Goal: Task Accomplishment & Management: Manage account settings

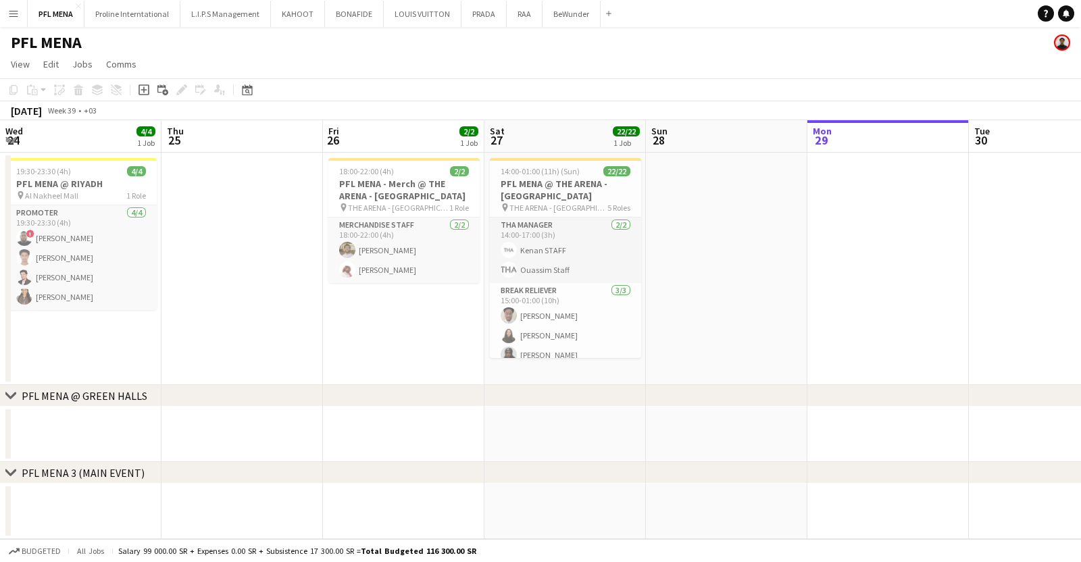
scroll to position [0, 322]
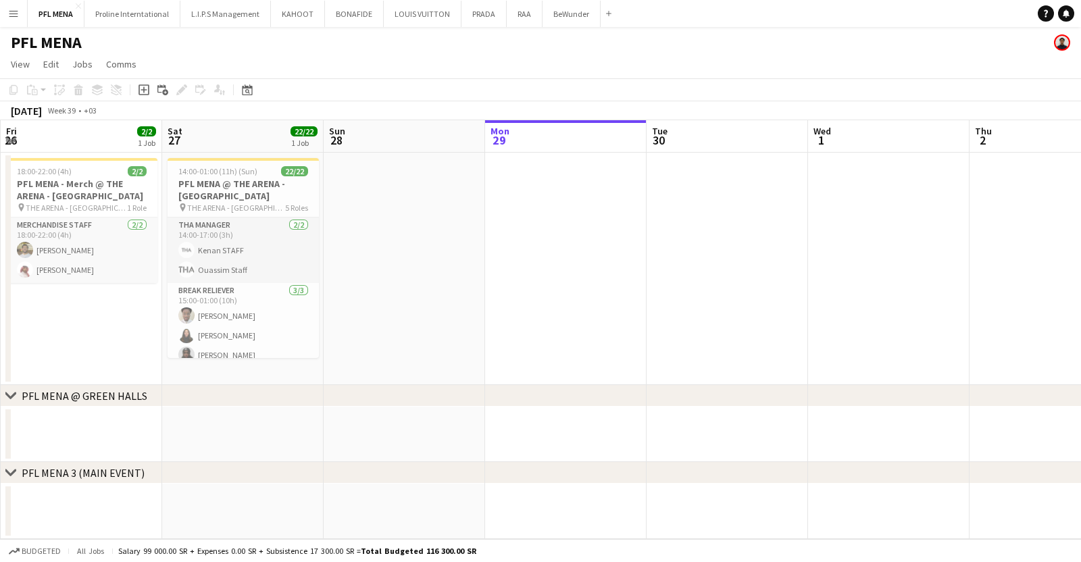
click at [15, 8] on app-icon "Menu" at bounding box center [13, 13] width 11 height 11
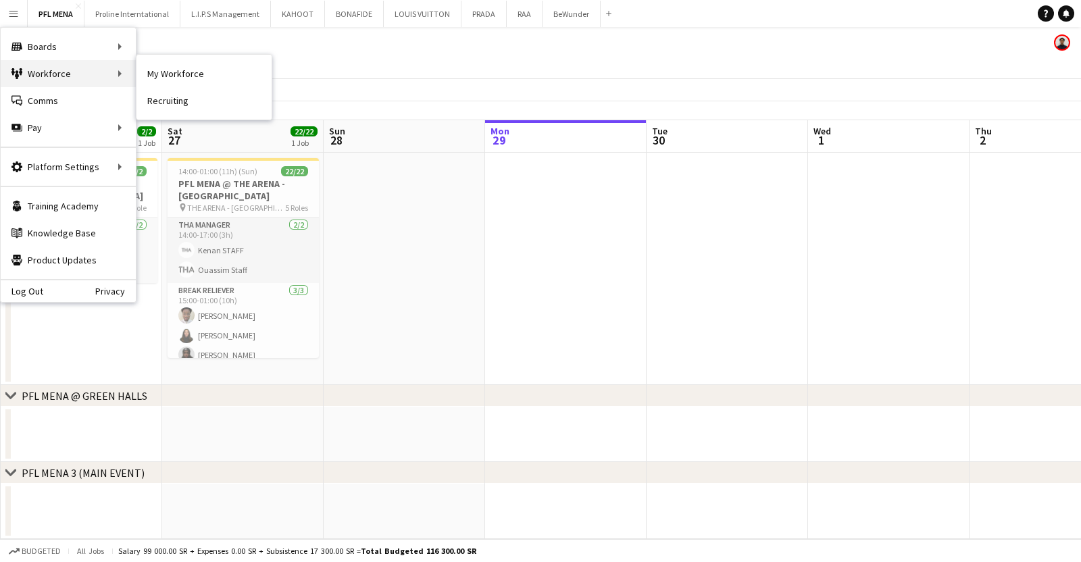
click at [96, 74] on div "Workforce Workforce" at bounding box center [68, 73] width 135 height 27
click at [178, 84] on link "My Workforce" at bounding box center [204, 73] width 135 height 27
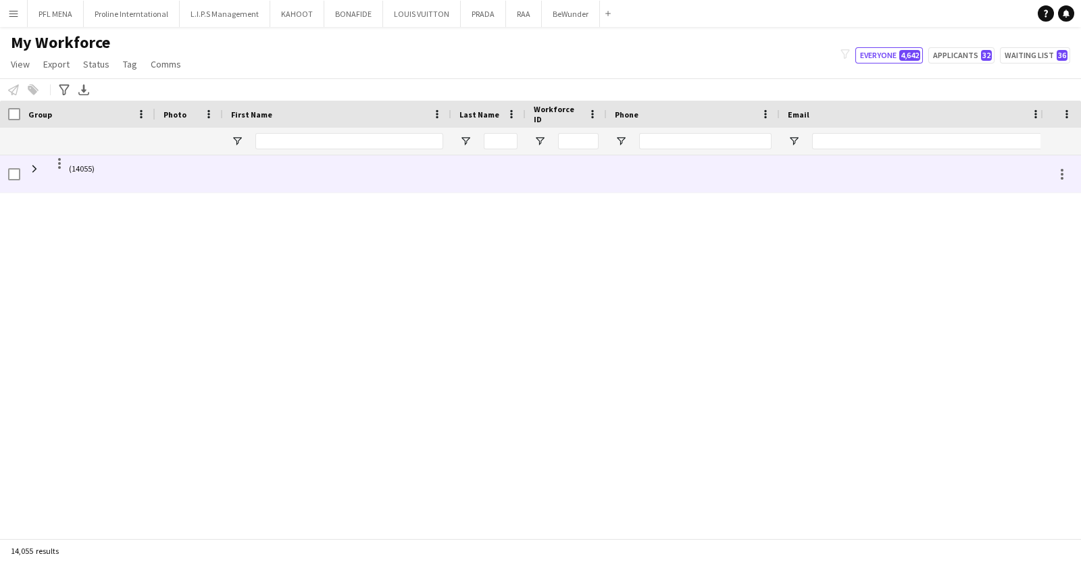
click at [689, 164] on div at bounding box center [693, 173] width 173 height 37
click at [34, 168] on span at bounding box center [34, 169] width 12 height 12
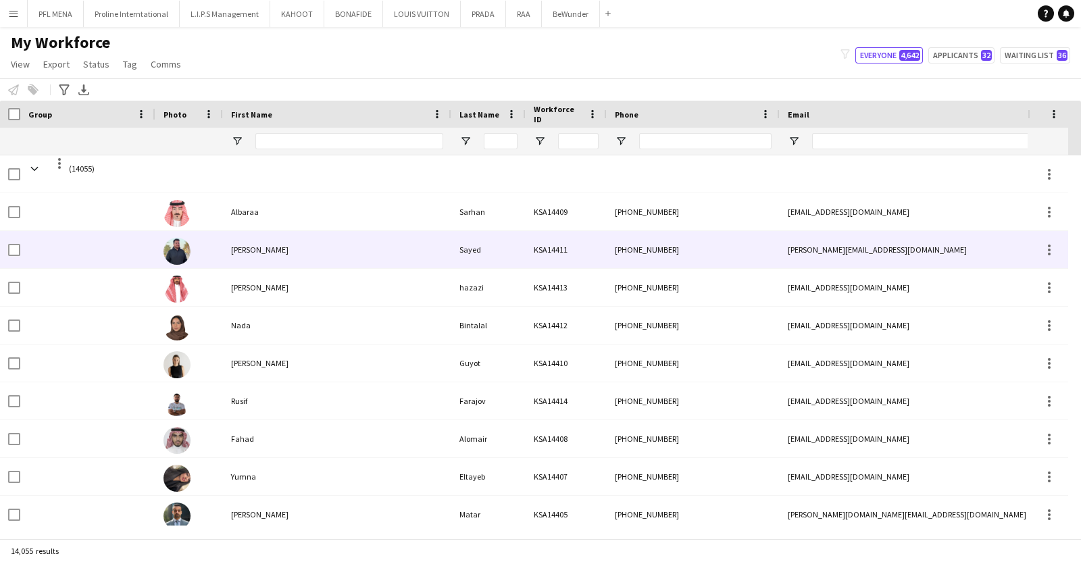
scroll to position [0, 224]
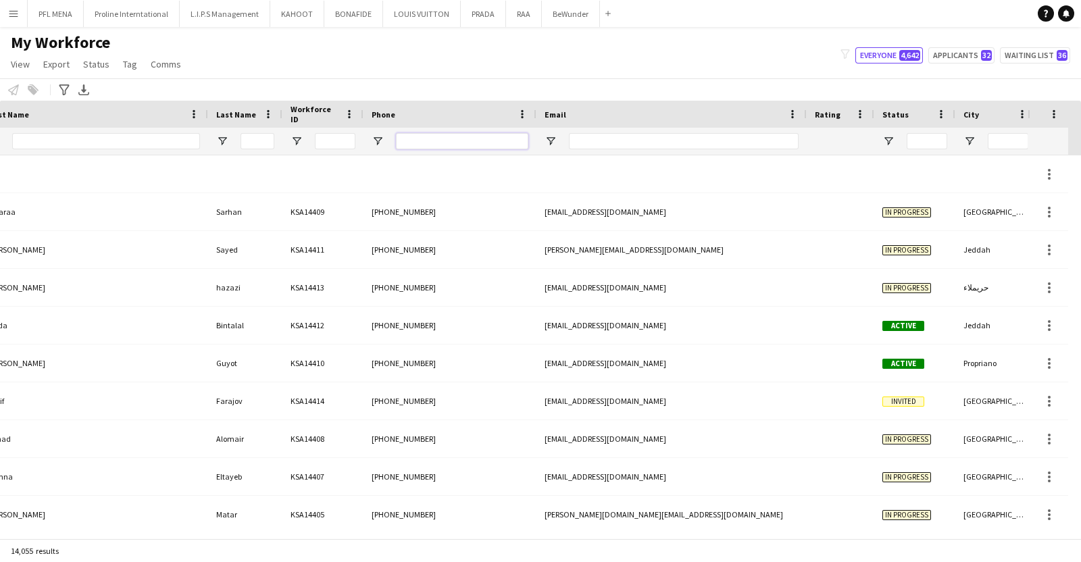
click at [487, 143] on input "Phone Filter Input" at bounding box center [462, 141] width 132 height 16
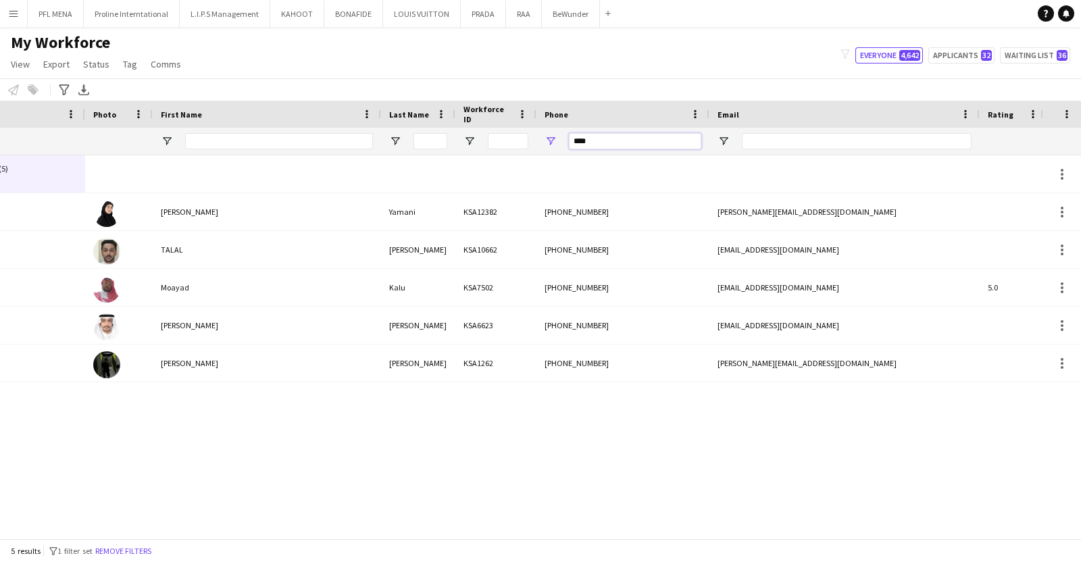
type input "****"
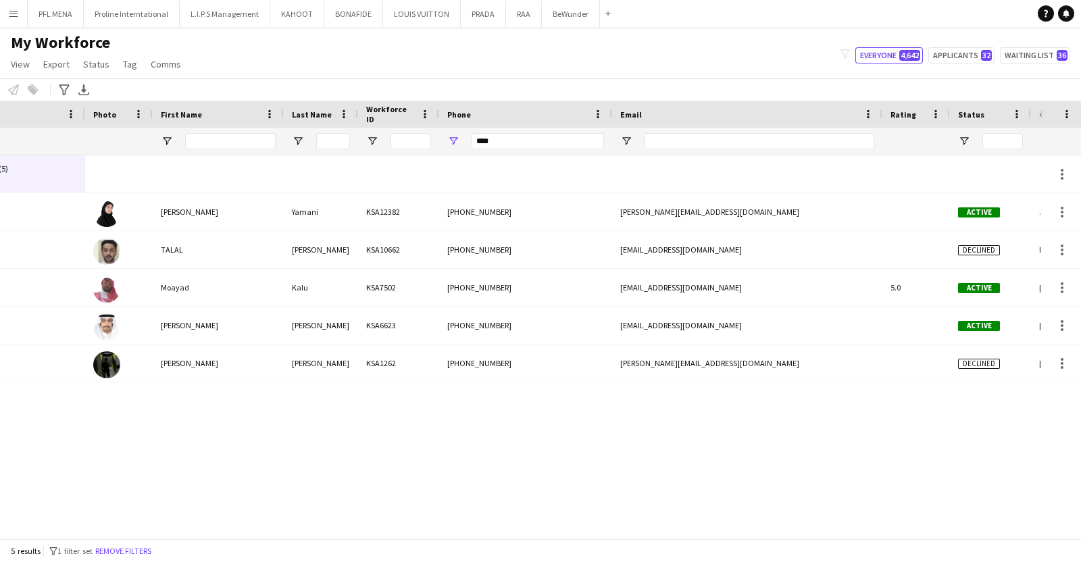
drag, startPoint x: 377, startPoint y: 112, endPoint x: 270, endPoint y: 123, distance: 108.0
click at [280, 123] on div at bounding box center [282, 114] width 5 height 27
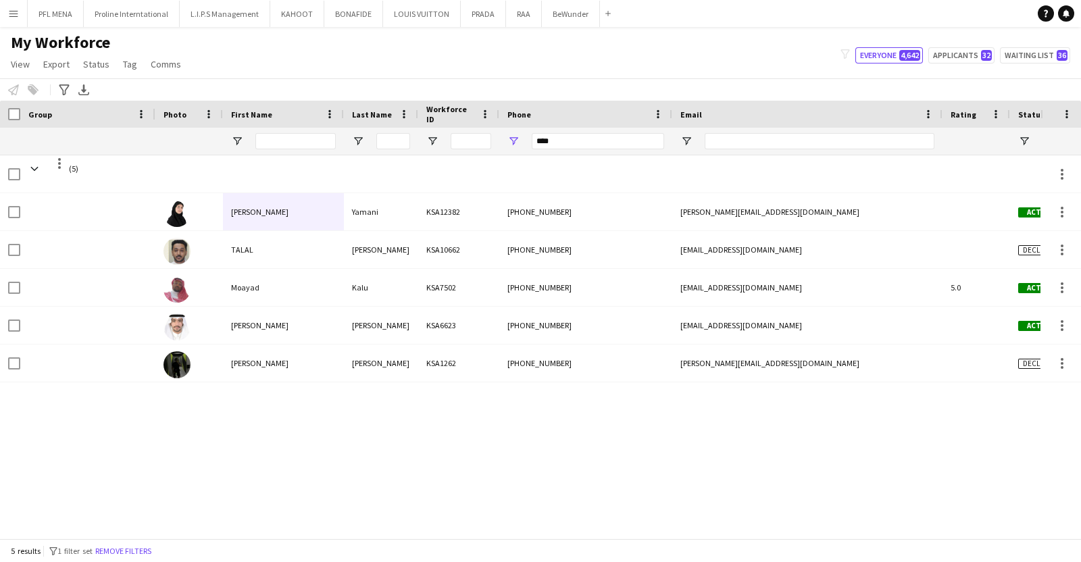
click at [194, 447] on div "(5) [PERSON_NAME] KSA12382 [PHONE_NUMBER] [PERSON_NAME][EMAIL_ADDRESS][DOMAIN_N…" at bounding box center [520, 340] width 1041 height 370
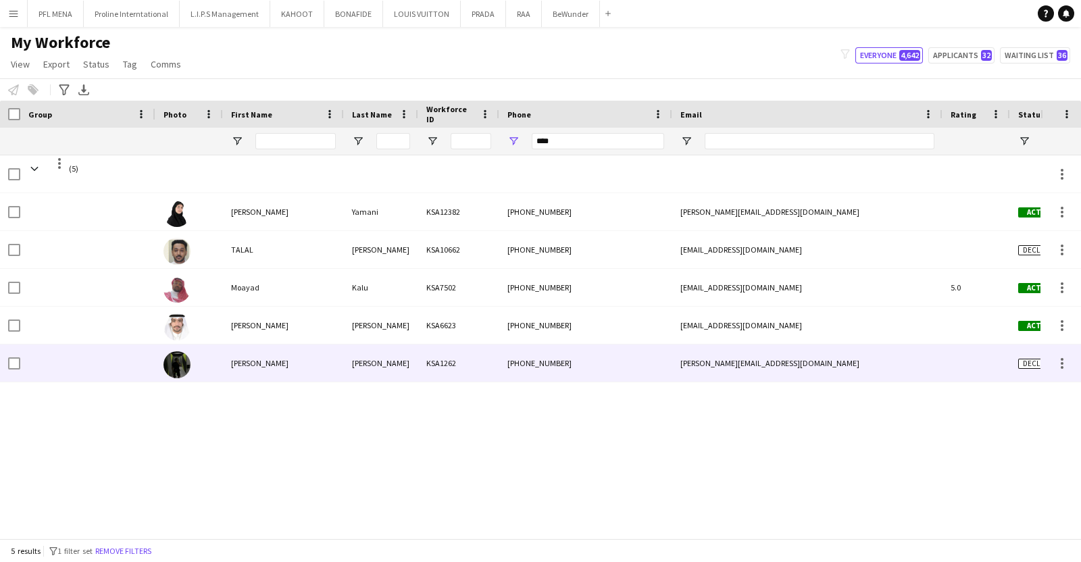
click at [306, 366] on div "[PERSON_NAME]" at bounding box center [283, 363] width 121 height 37
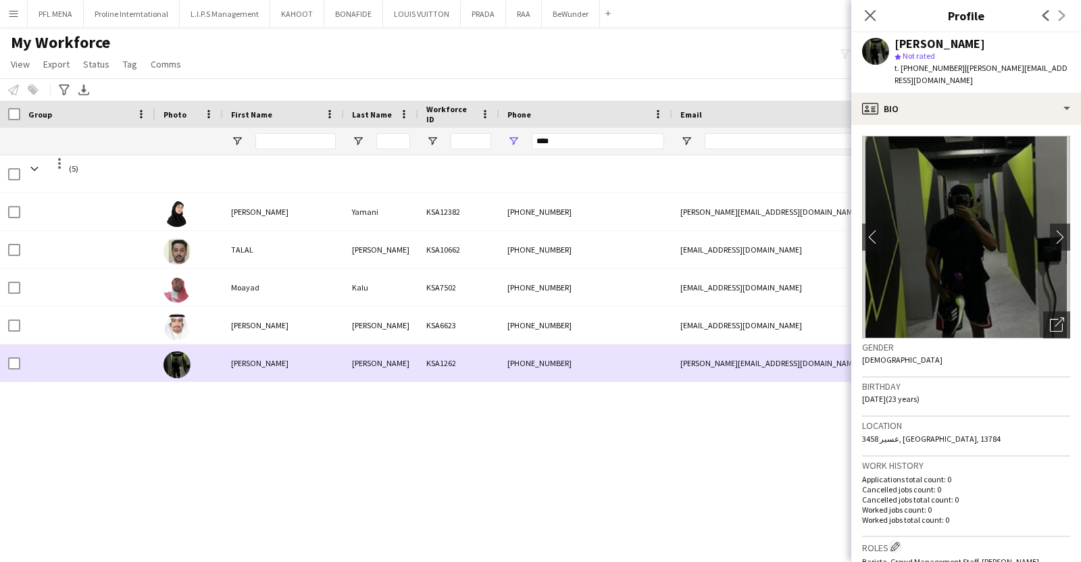
click at [306, 366] on div "[PERSON_NAME]" at bounding box center [283, 363] width 121 height 37
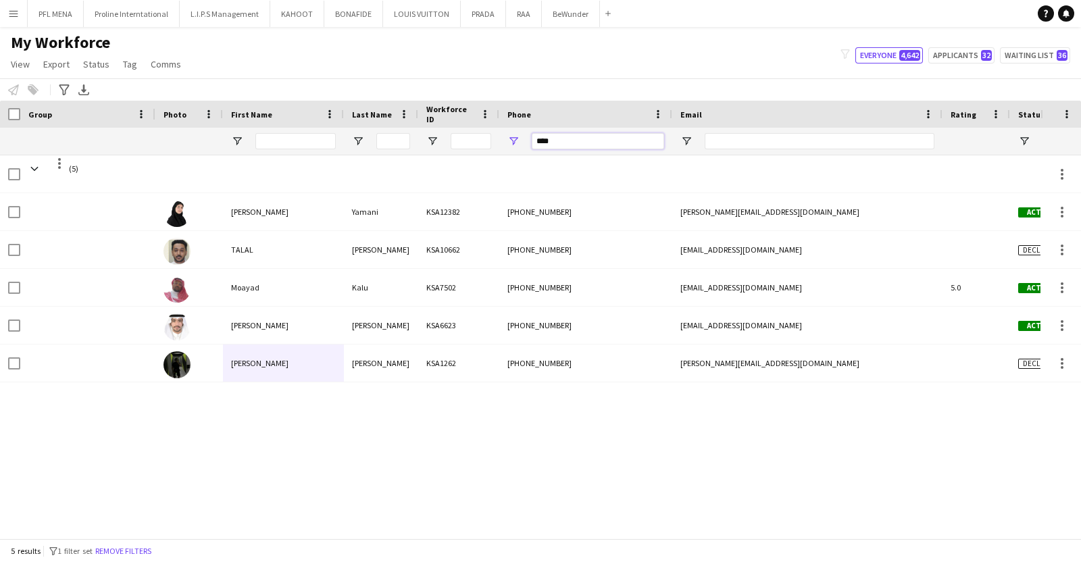
drag, startPoint x: 563, startPoint y: 139, endPoint x: 474, endPoint y: 144, distance: 89.4
click at [474, 144] on div at bounding box center [823, 141] width 1647 height 27
click at [280, 137] on input "First Name Filter Input" at bounding box center [295, 141] width 80 height 16
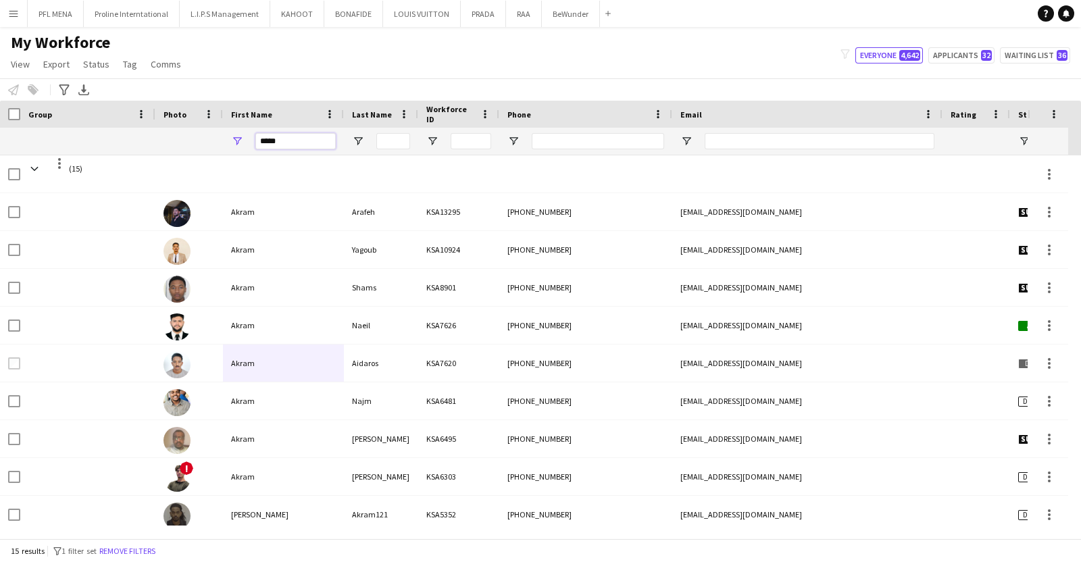
type input "*****"
click at [399, 139] on input "Last Name Filter Input" at bounding box center [393, 141] width 34 height 16
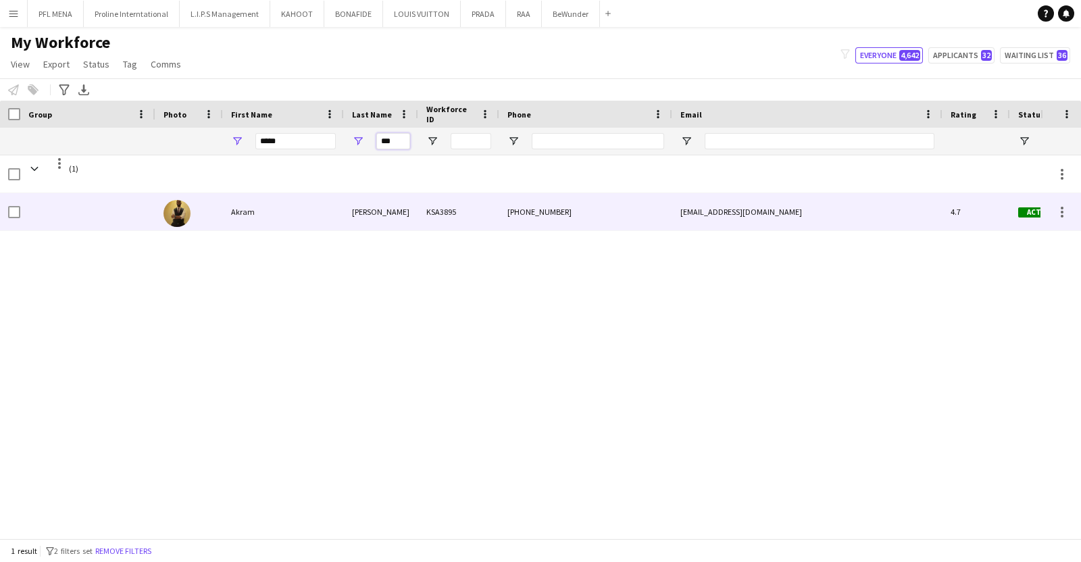
type input "***"
click at [338, 228] on div "Akram" at bounding box center [283, 211] width 121 height 37
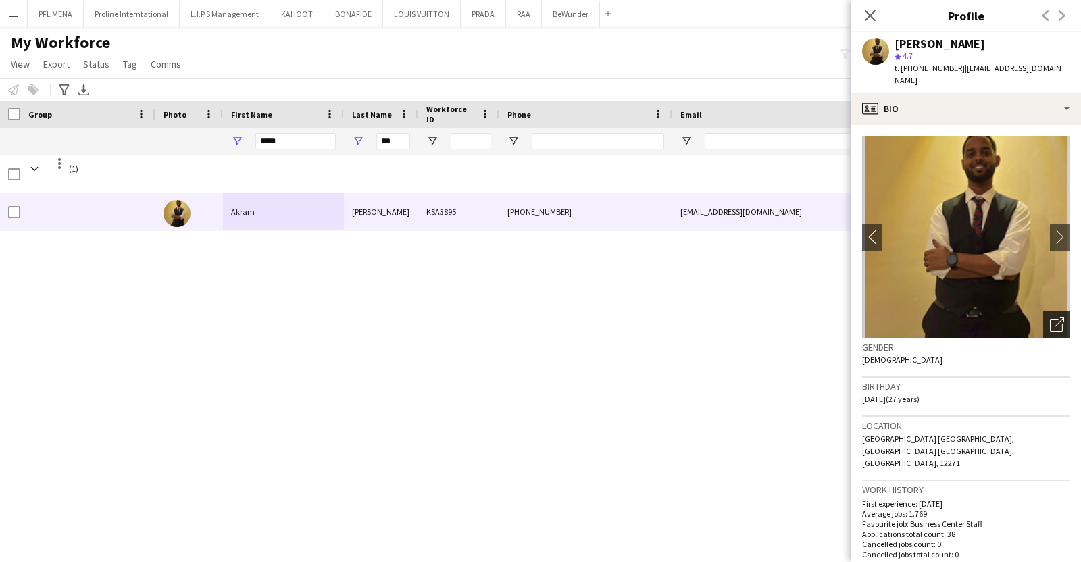
click at [1050, 318] on icon "Open photos pop-in" at bounding box center [1057, 325] width 14 height 14
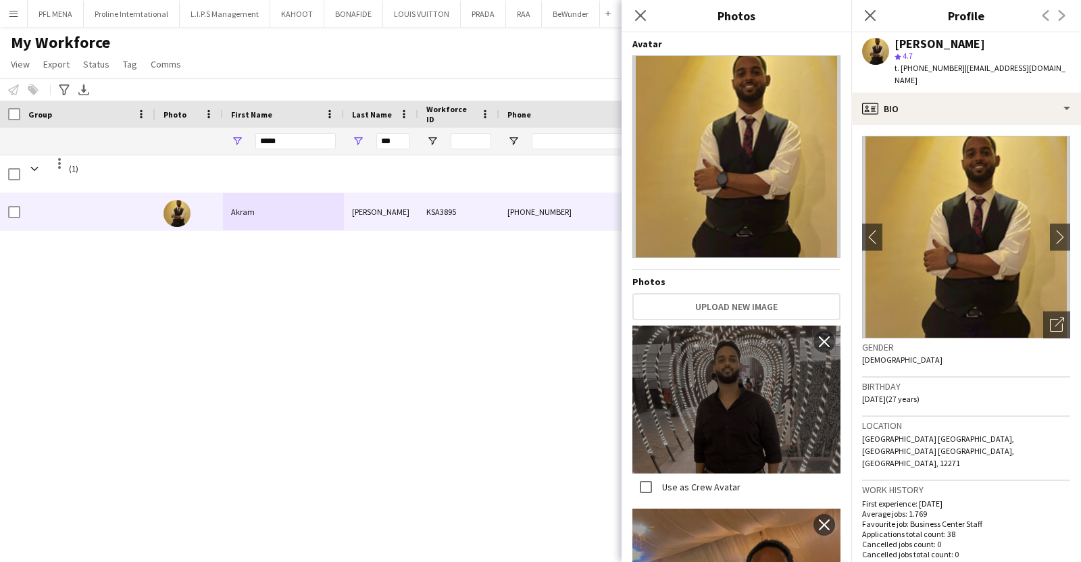
click at [939, 66] on span "t. [PHONE_NUMBER]" at bounding box center [930, 68] width 70 height 10
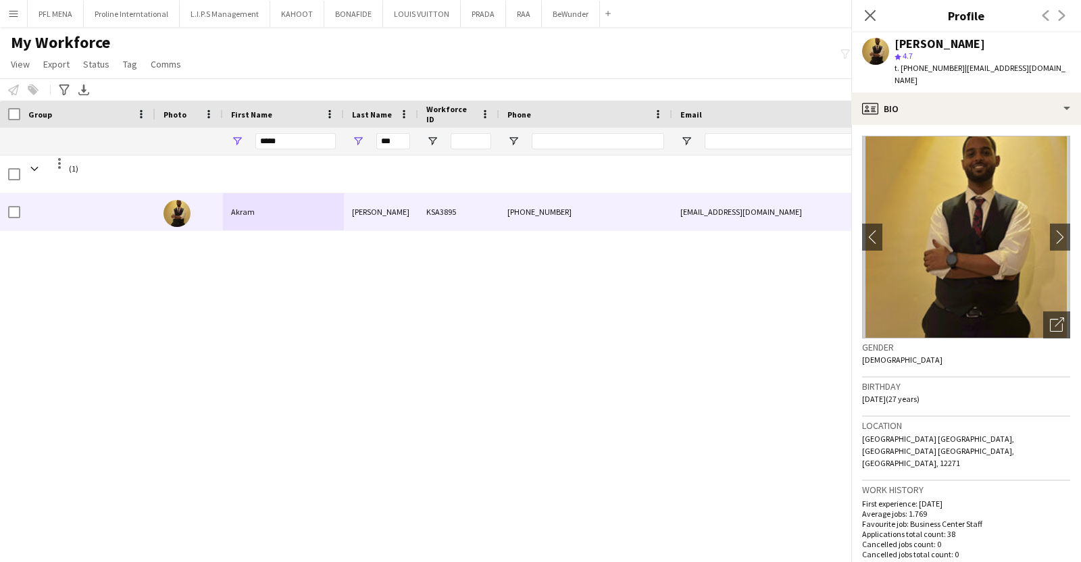
click at [939, 66] on span "t. [PHONE_NUMBER]" at bounding box center [930, 68] width 70 height 10
copy span "966594721652"
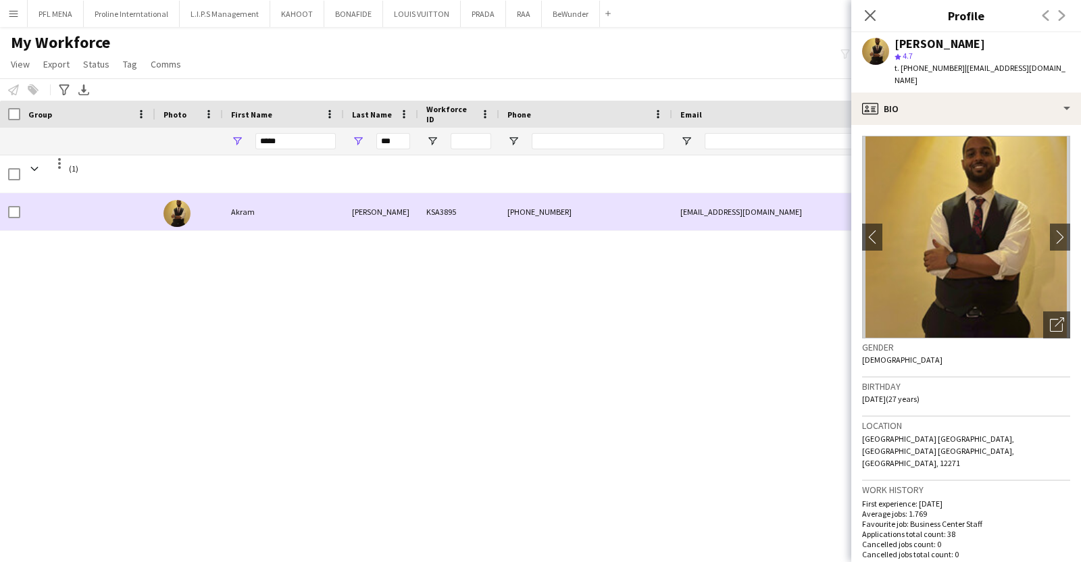
click at [480, 221] on div "KSA3895" at bounding box center [458, 211] width 81 height 37
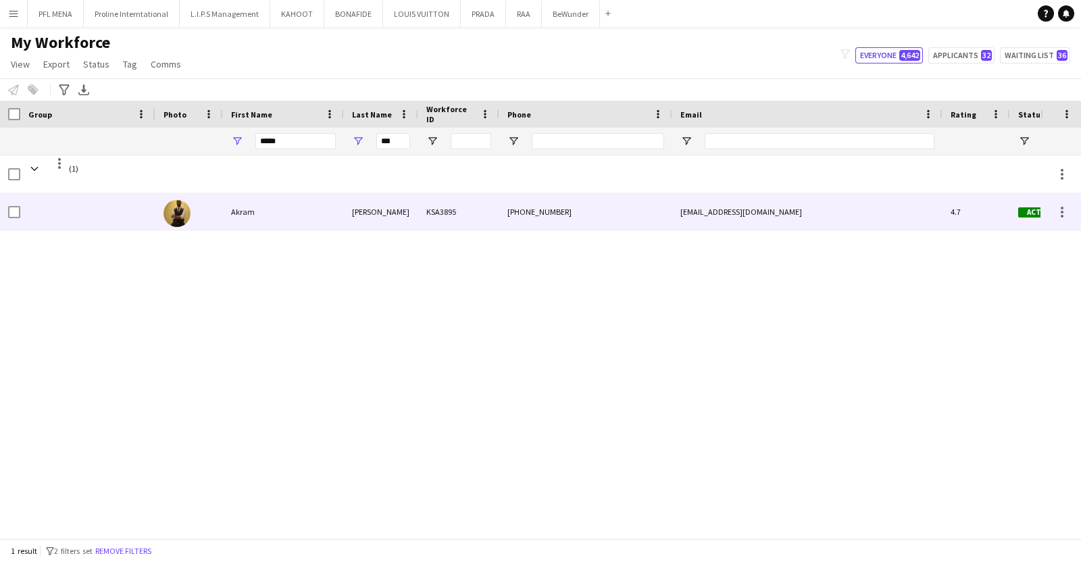
click at [480, 221] on div "KSA3895" at bounding box center [458, 211] width 81 height 37
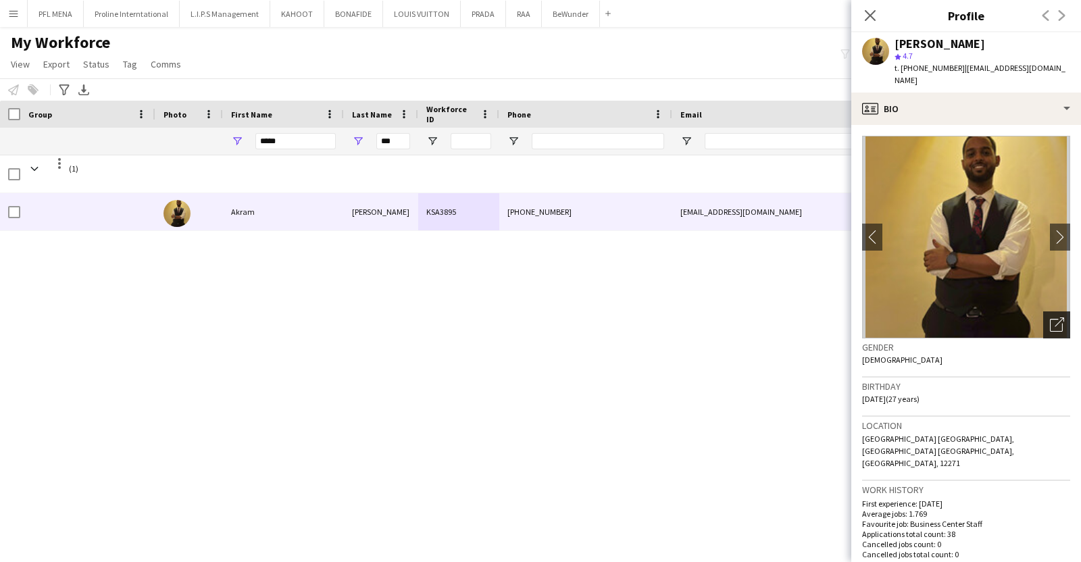
click at [1050, 318] on icon "Open photos pop-in" at bounding box center [1057, 325] width 14 height 14
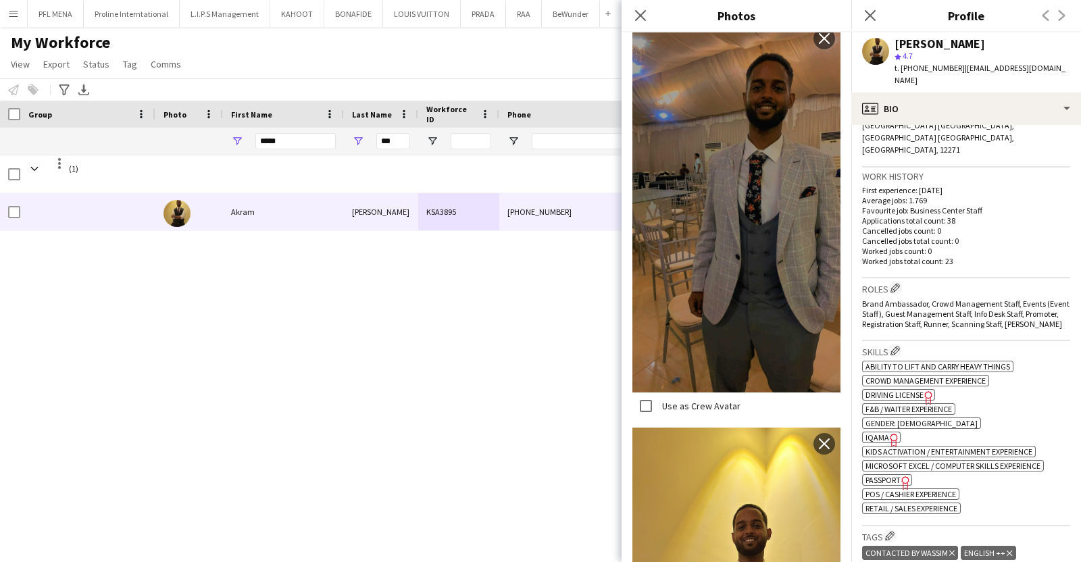
scroll to position [314, 0]
click at [898, 283] on app-icon "Edit crew company roles" at bounding box center [895, 287] width 9 height 9
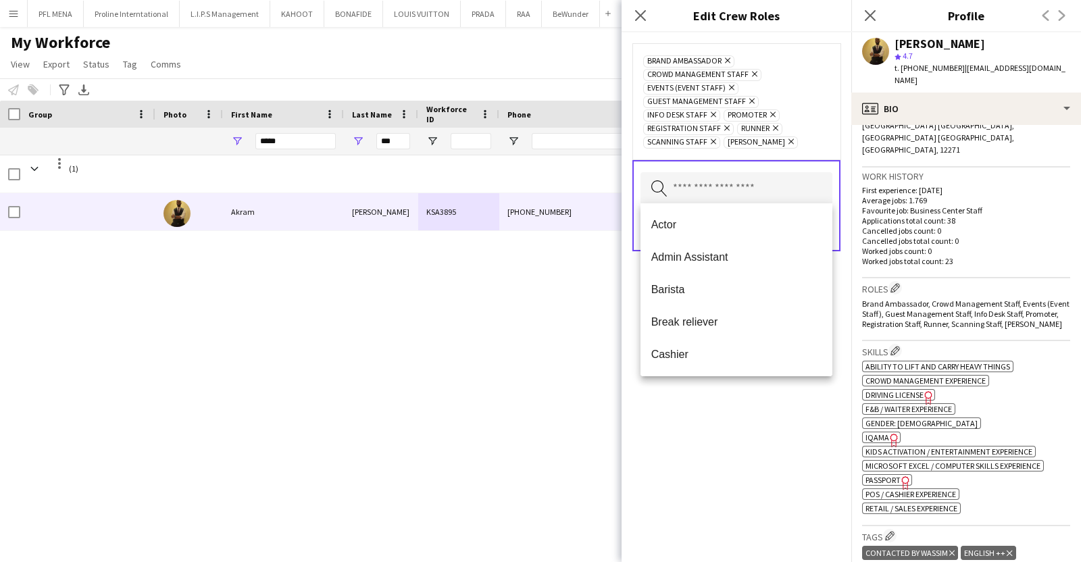
click at [723, 180] on input "text" at bounding box center [737, 189] width 192 height 34
type input "*"
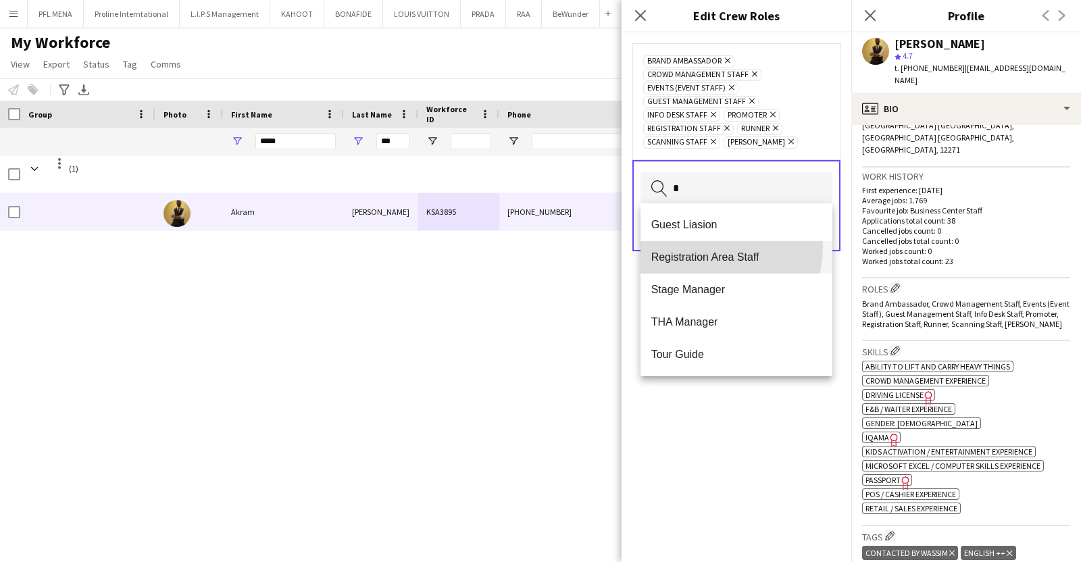
click at [702, 246] on mat-option "Registration Area Staff" at bounding box center [737, 257] width 193 height 32
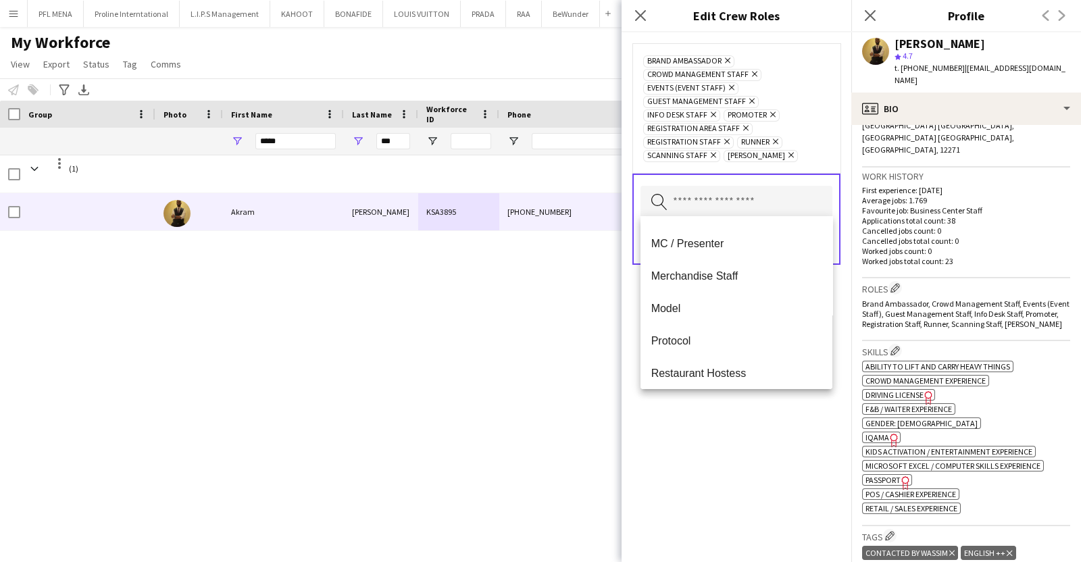
scroll to position [417, 0]
click at [677, 274] on span "Merchandise Staff" at bounding box center [736, 275] width 171 height 13
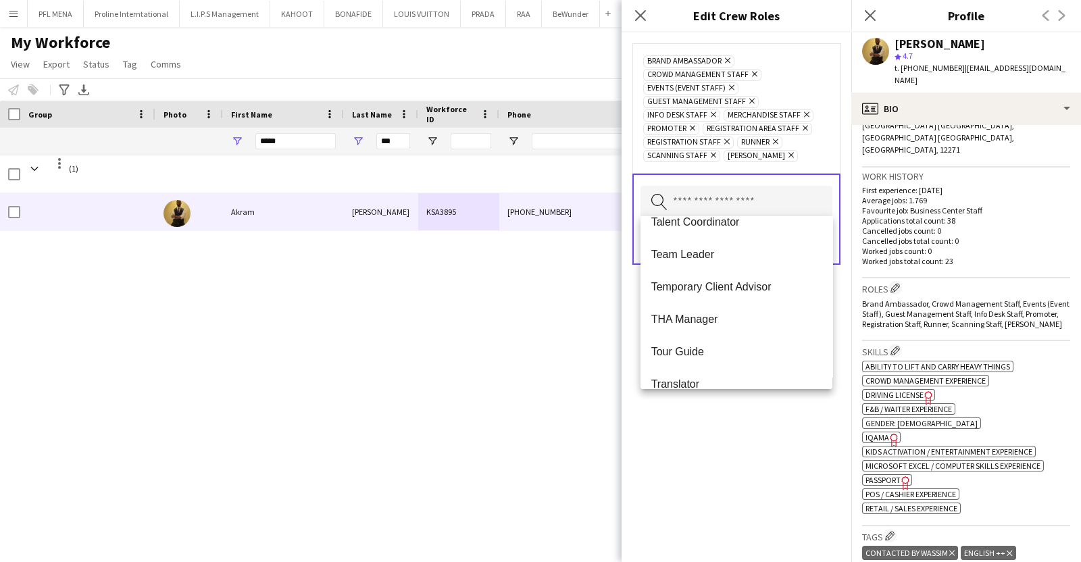
scroll to position [843, 0]
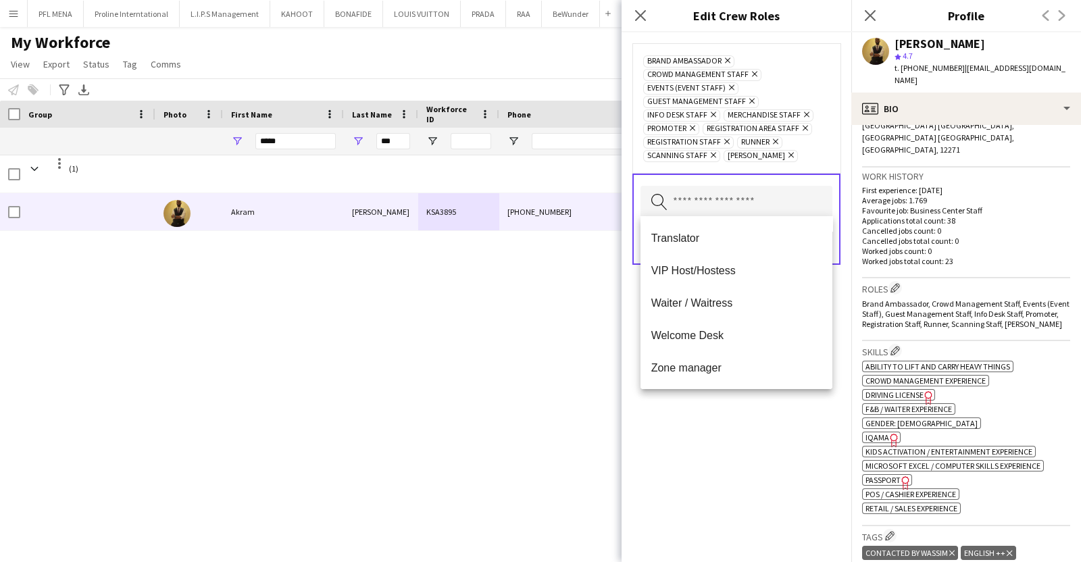
click at [674, 485] on div "Brand Ambassador Remove Crowd Management Staff Remove Events (Event Staff) Remo…" at bounding box center [737, 297] width 230 height 530
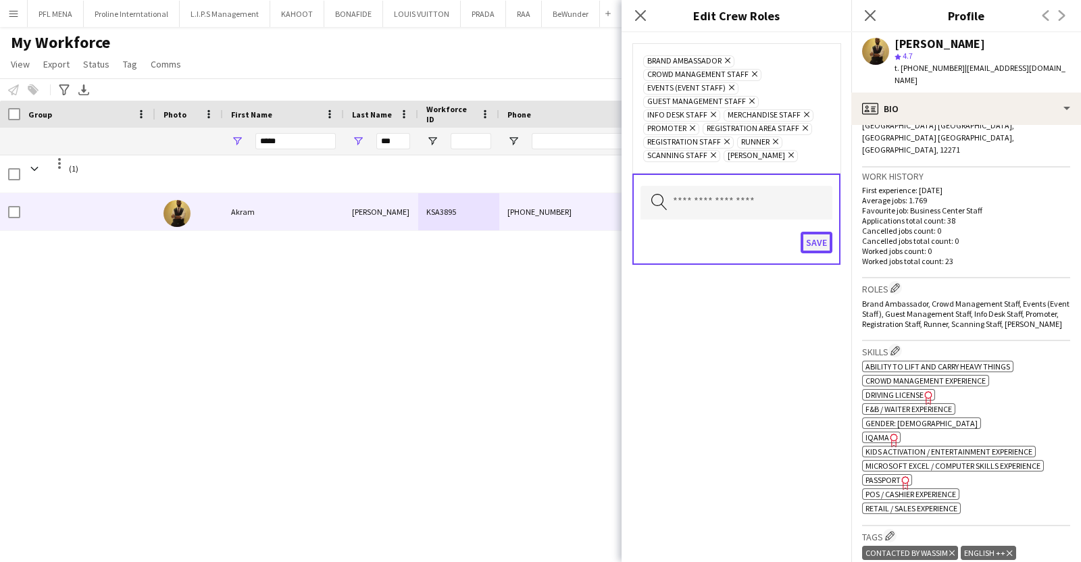
click at [820, 234] on button "Save" at bounding box center [817, 243] width 32 height 22
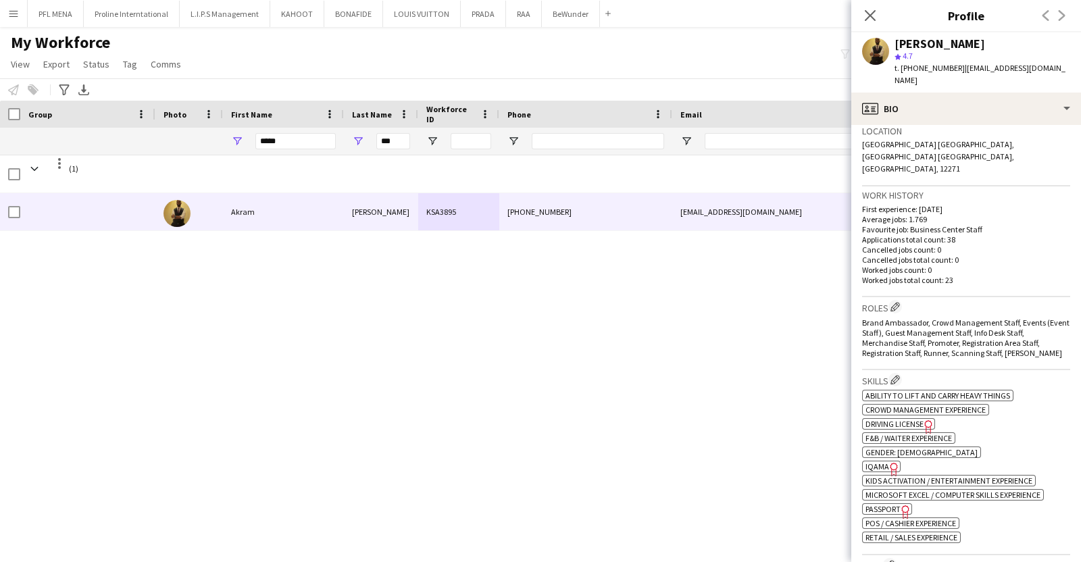
scroll to position [0, 0]
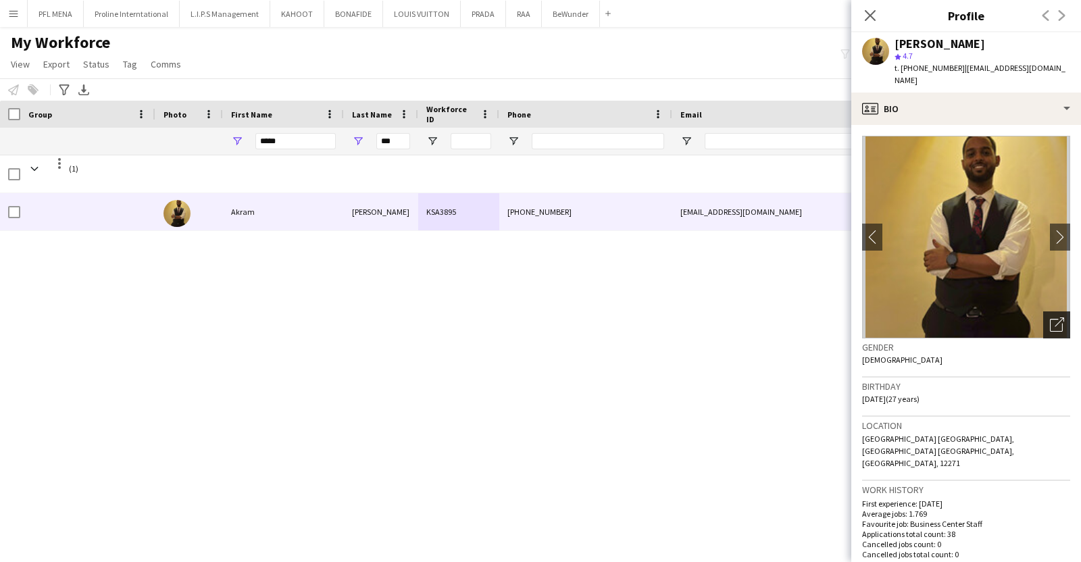
click at [1050, 318] on icon "Open photos pop-in" at bounding box center [1057, 325] width 14 height 14
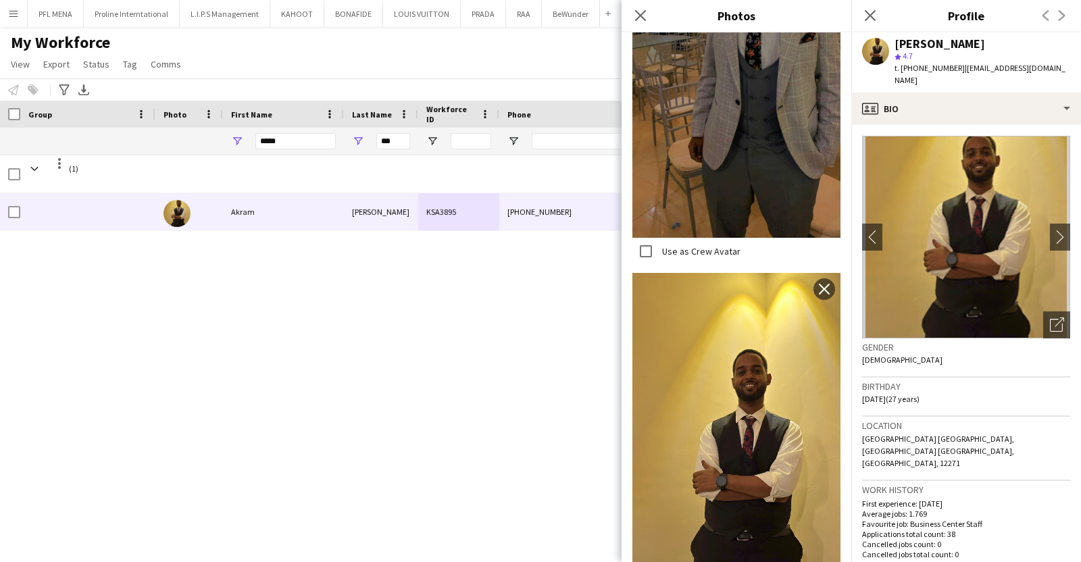
scroll to position [690, 0]
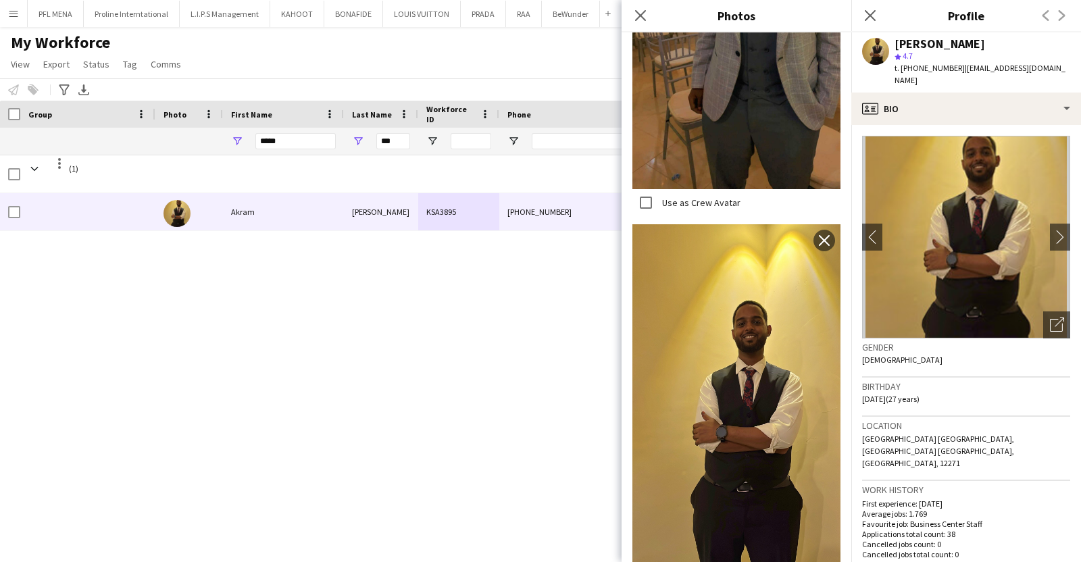
click at [962, 380] on h3 "Birthday" at bounding box center [966, 386] width 208 height 12
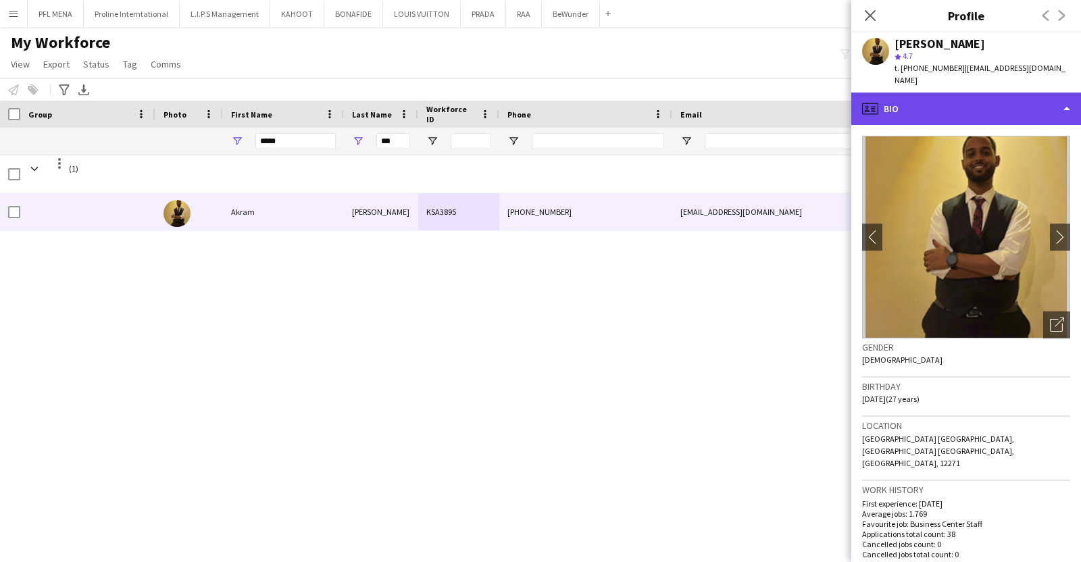
click at [960, 93] on div "profile Bio" at bounding box center [966, 109] width 230 height 32
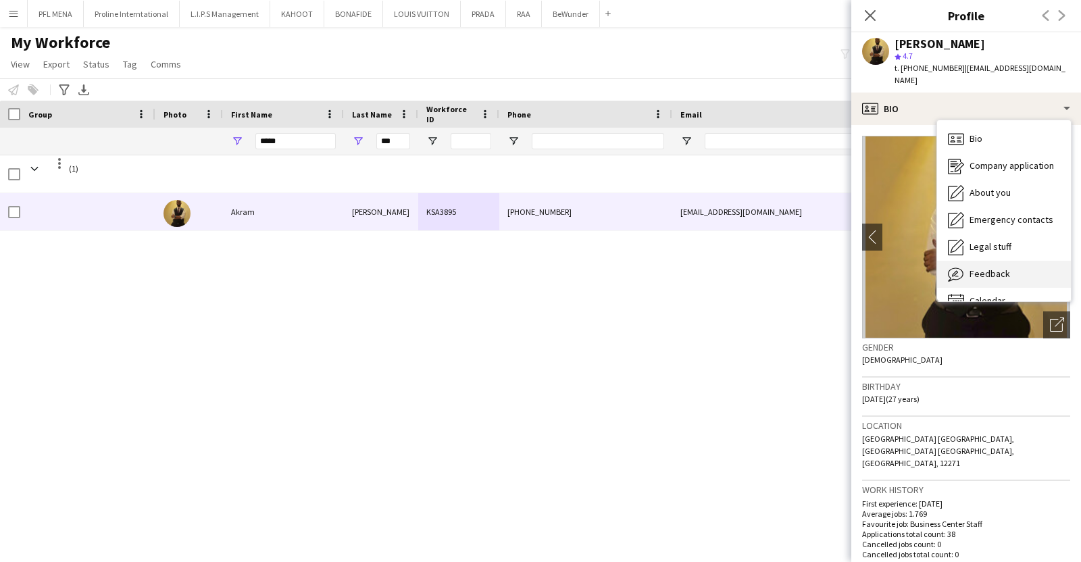
click at [1010, 272] on div "Feedback Feedback" at bounding box center [1004, 274] width 134 height 27
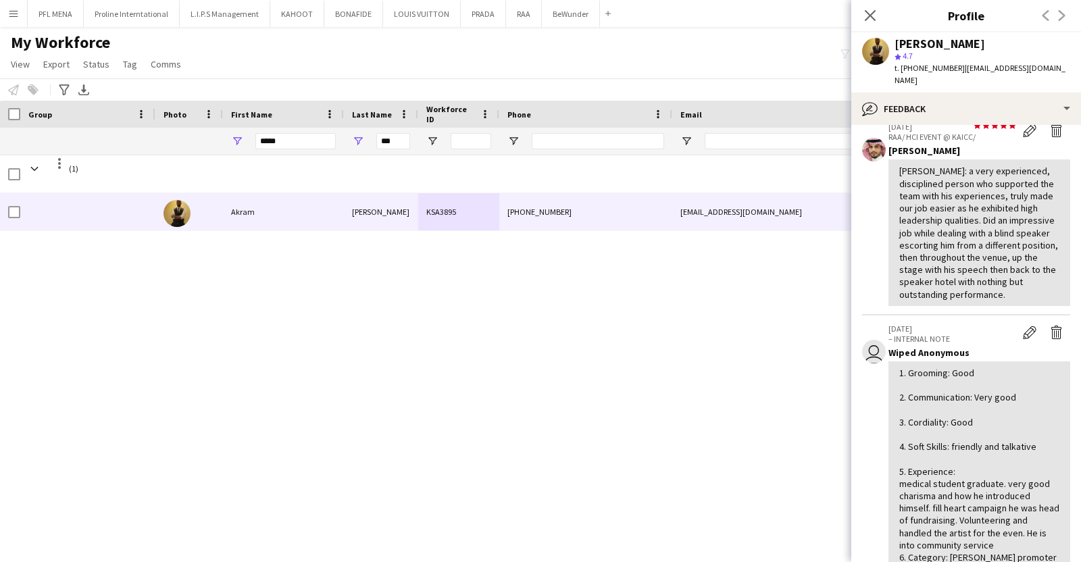
scroll to position [0, 0]
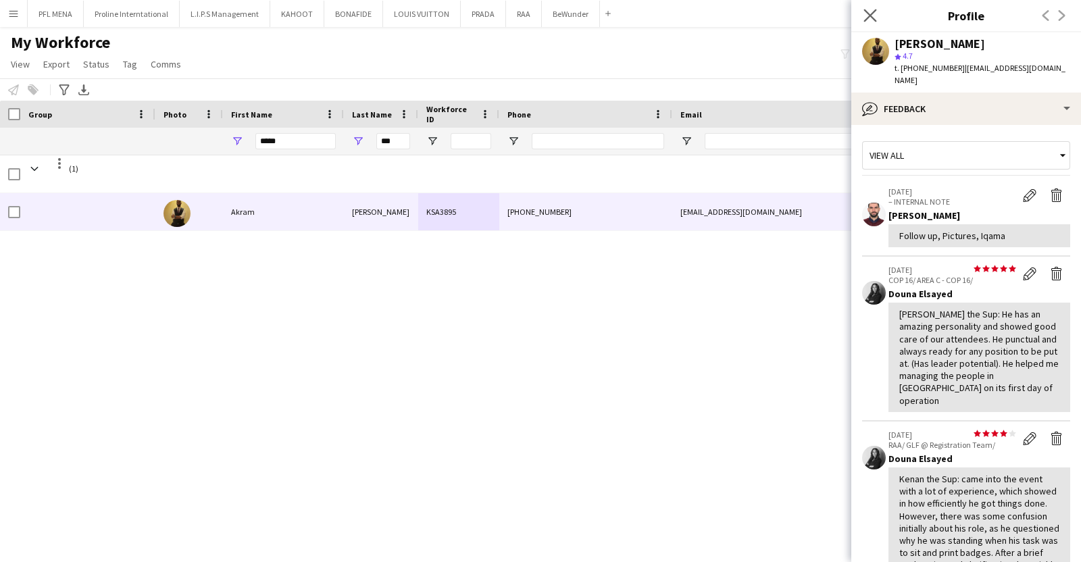
click at [869, 9] on icon "Close pop-in" at bounding box center [870, 15] width 13 height 13
